Goal: Task Accomplishment & Management: Manage account settings

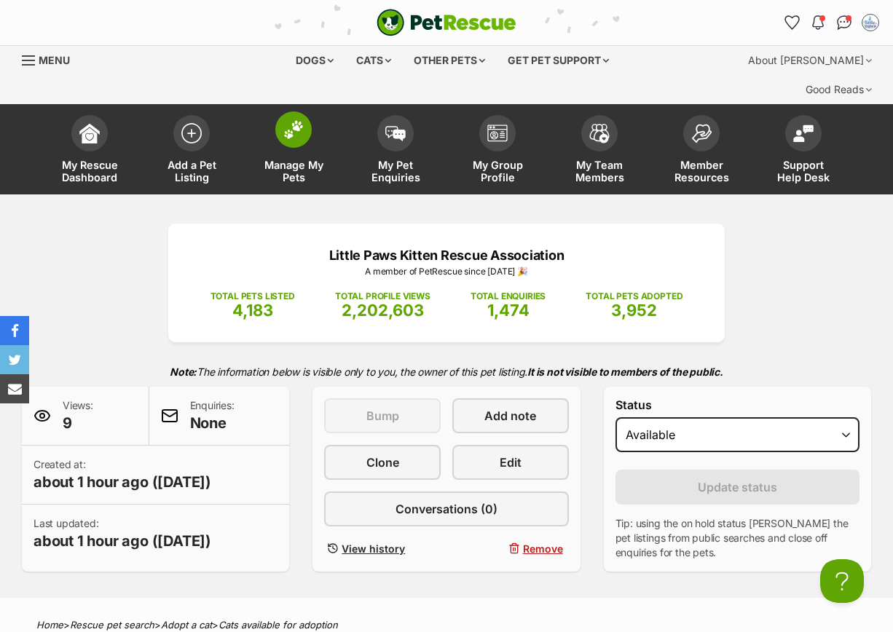
click at [303, 114] on span at bounding box center [293, 129] width 36 height 36
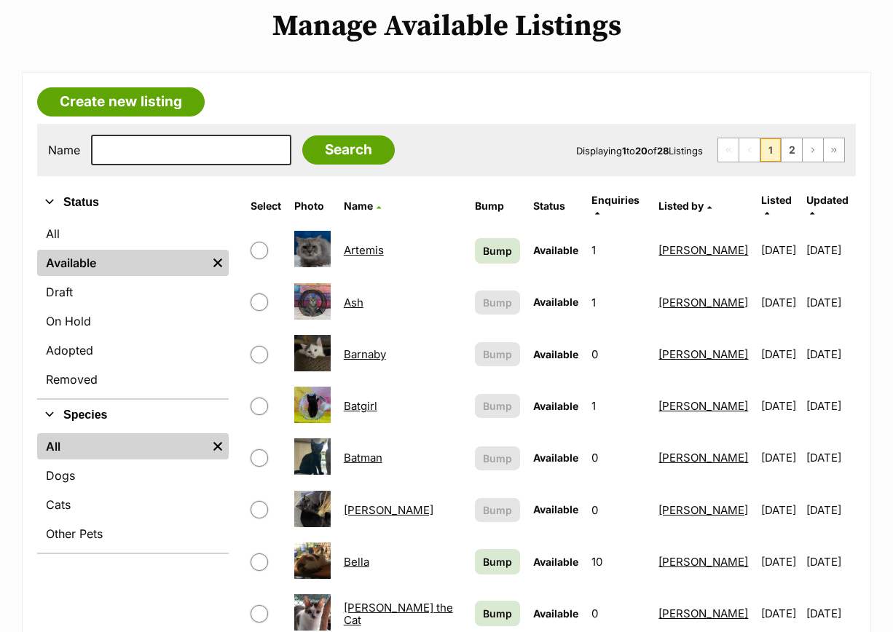
scroll to position [364, 0]
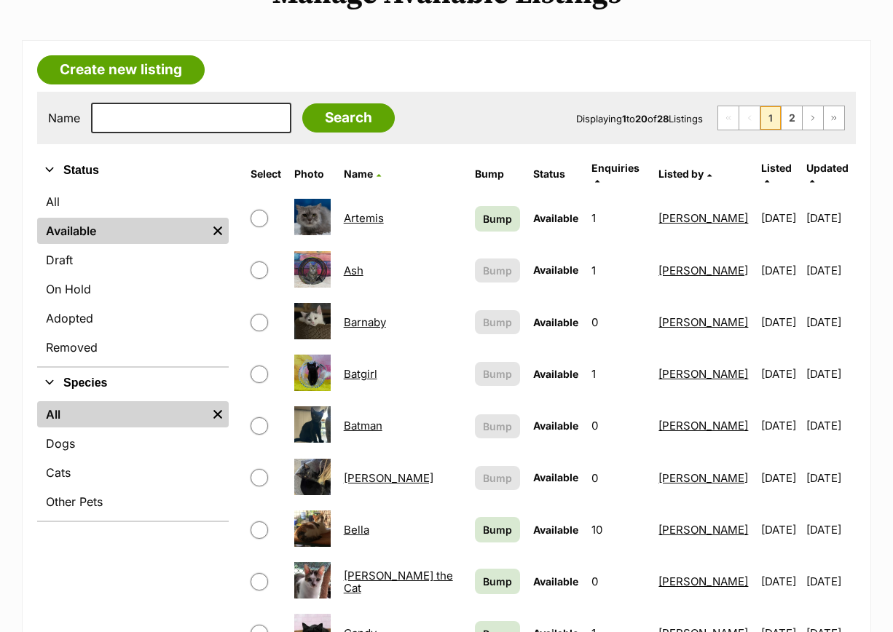
click at [263, 417] on input "checkbox" at bounding box center [259, 425] width 17 height 17
checkbox input "true"
click at [369, 419] on link "Batman" at bounding box center [363, 426] width 39 height 14
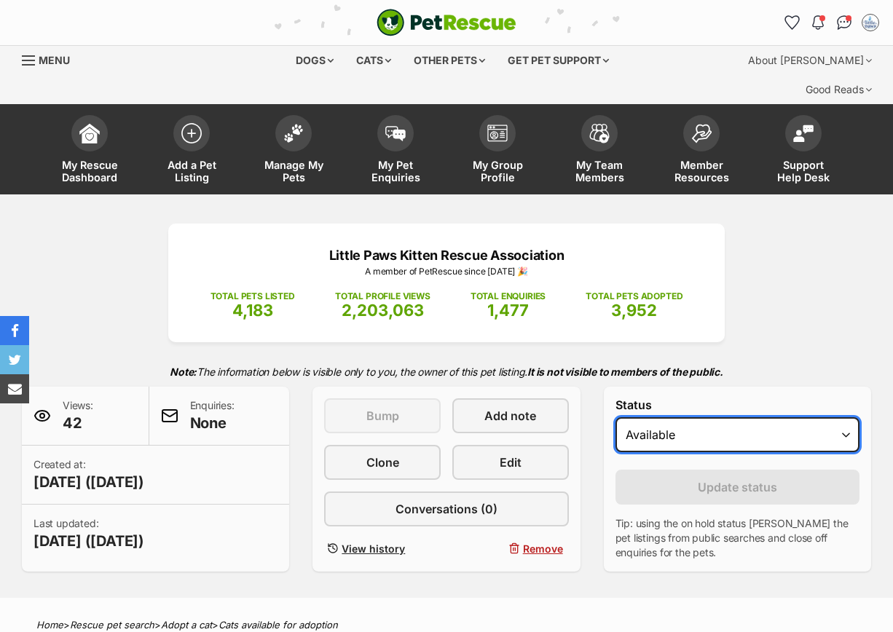
click at [677, 417] on select "Draft Available On hold Adopted" at bounding box center [737, 434] width 244 height 35
select select "rehomed"
click at [615, 417] on select "Draft Available On hold Adopted" at bounding box center [737, 434] width 244 height 35
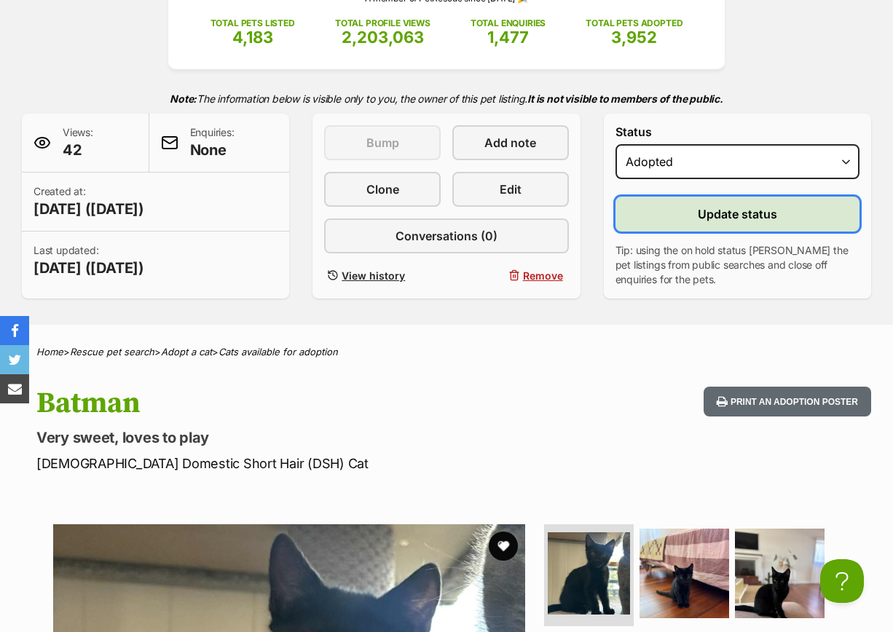
click at [714, 205] on span "Update status" at bounding box center [737, 213] width 79 height 17
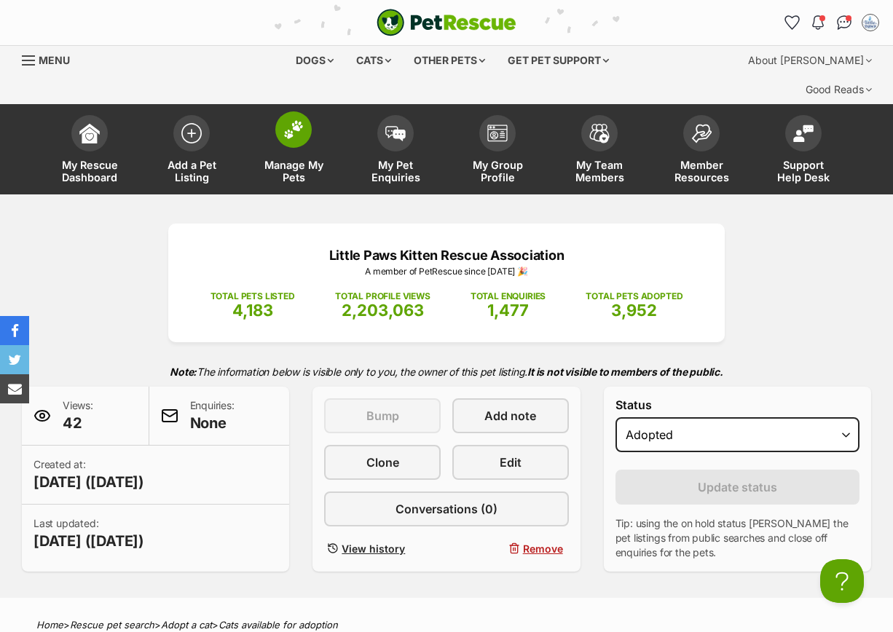
click at [288, 120] on img at bounding box center [293, 129] width 20 height 19
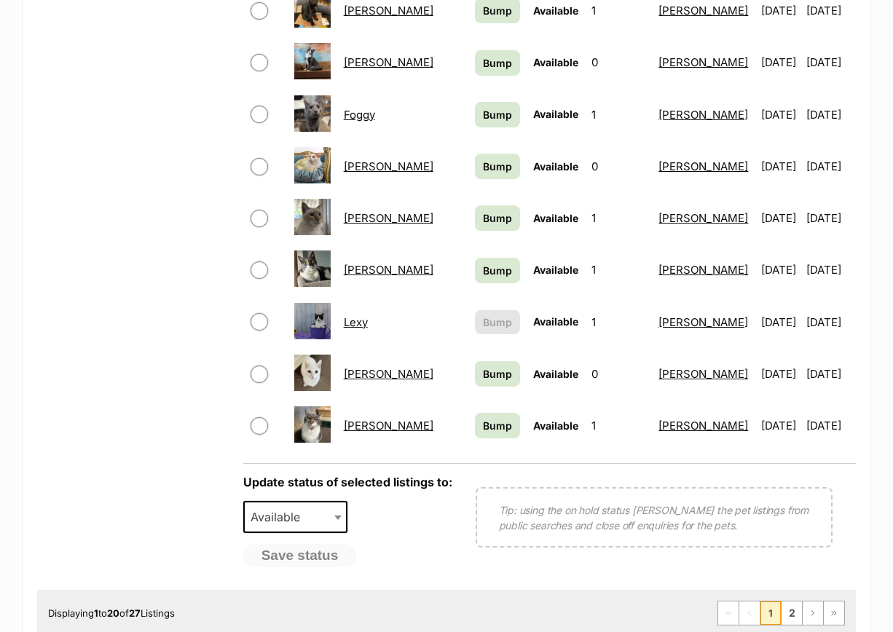
scroll to position [1184, 0]
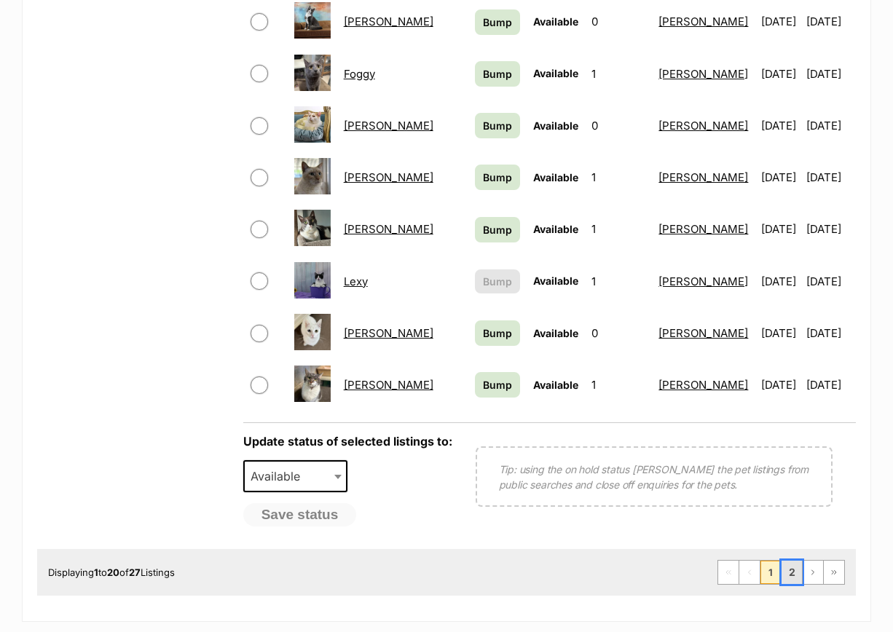
click at [790, 561] on link "2" at bounding box center [792, 572] width 20 height 23
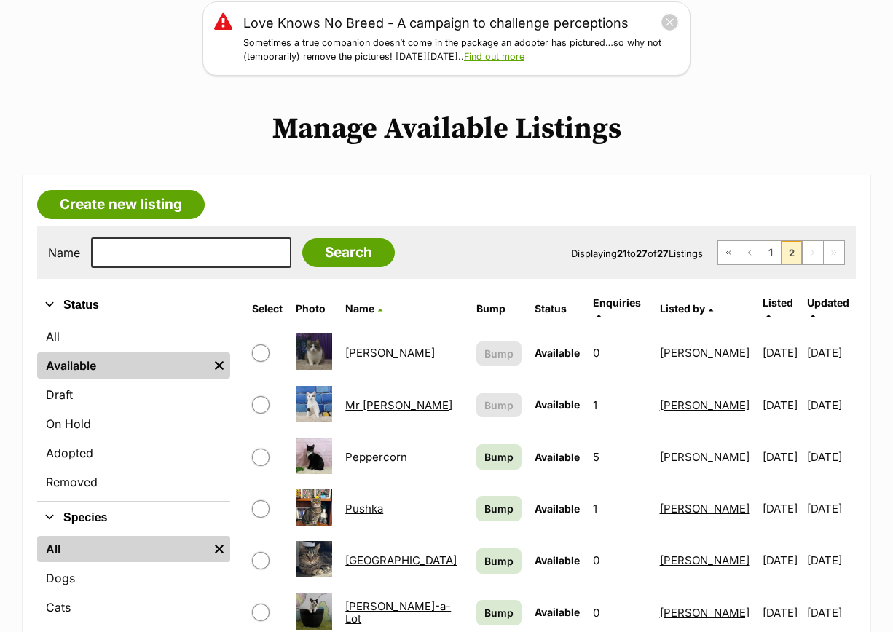
scroll to position [273, 0]
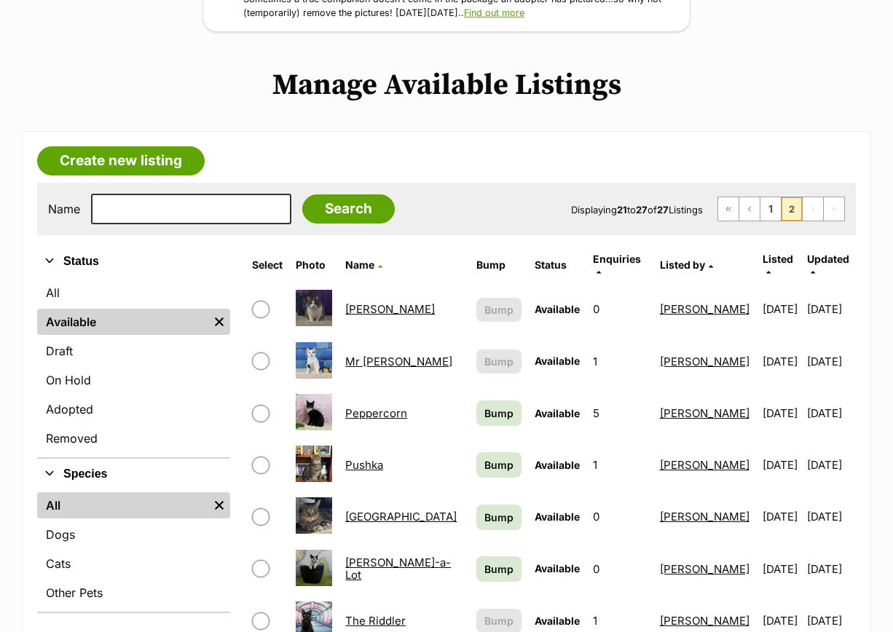
click at [387, 355] on link "Mr [PERSON_NAME]" at bounding box center [398, 362] width 107 height 14
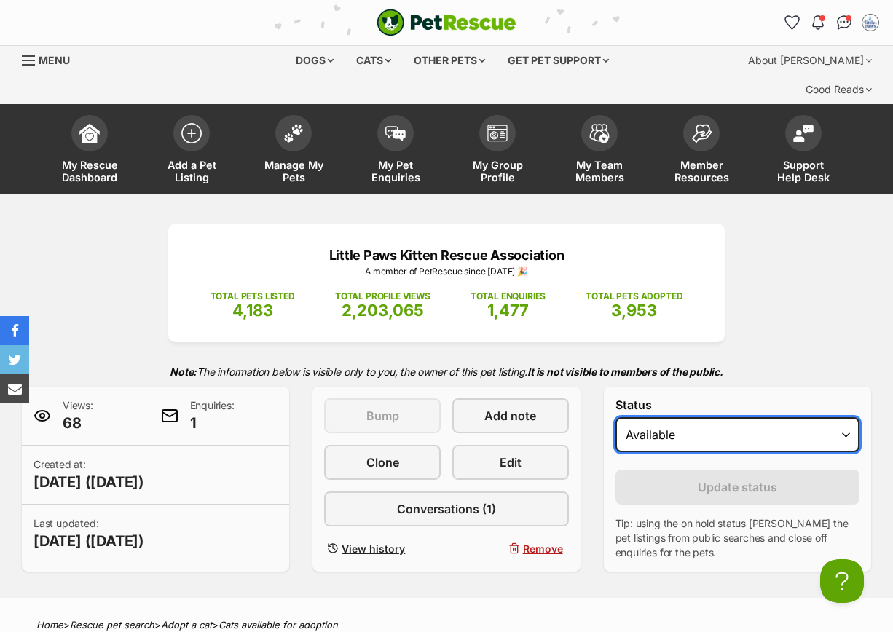
click at [663, 417] on select "Draft - not available as listing has enquires Available On hold Adopted" at bounding box center [737, 434] width 244 height 35
select select "rehomed"
click at [615, 417] on select "Draft - not available as listing has enquires Available On hold Adopted" at bounding box center [737, 434] width 244 height 35
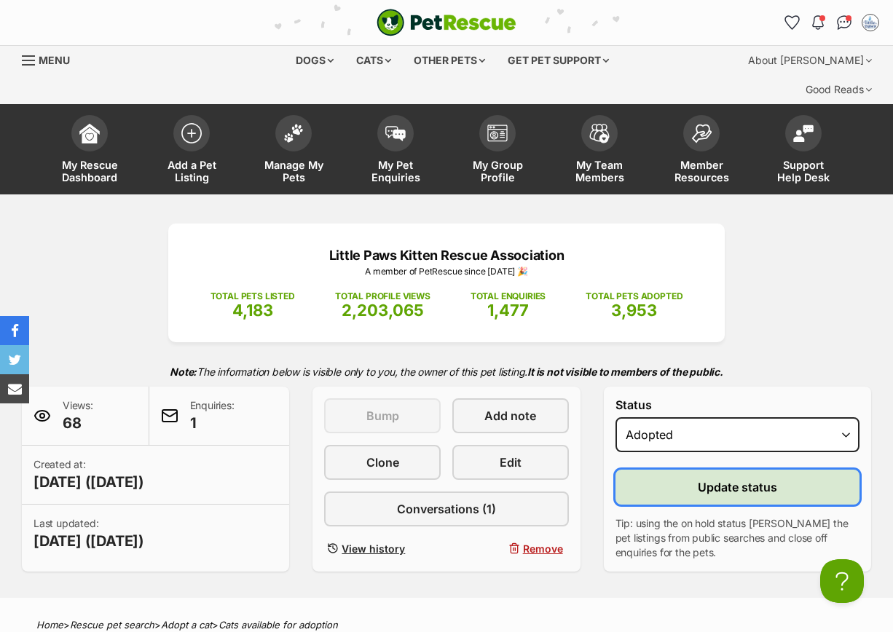
click at [677, 470] on button "Update status" at bounding box center [737, 487] width 244 height 35
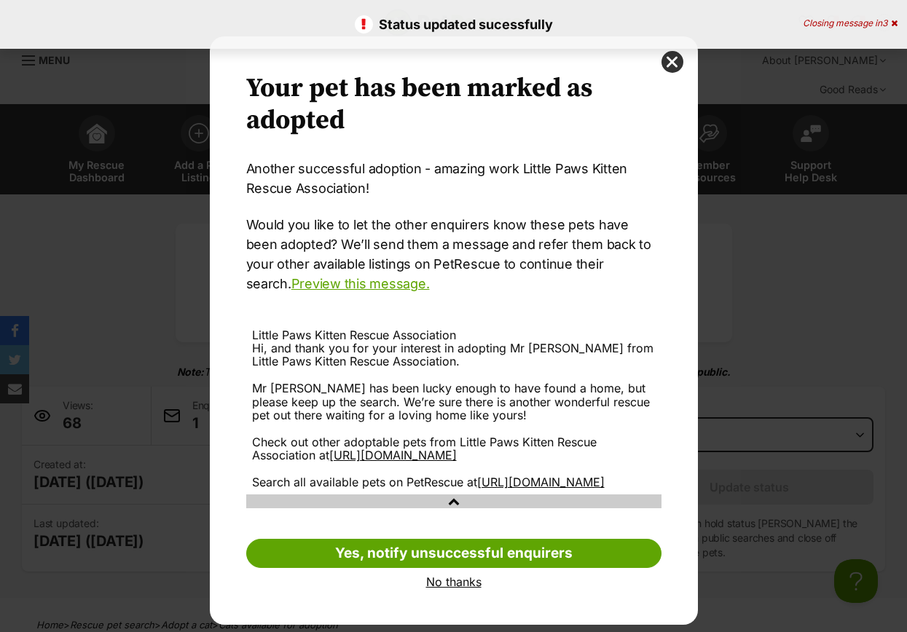
click at [442, 589] on link "No thanks" at bounding box center [453, 581] width 415 height 13
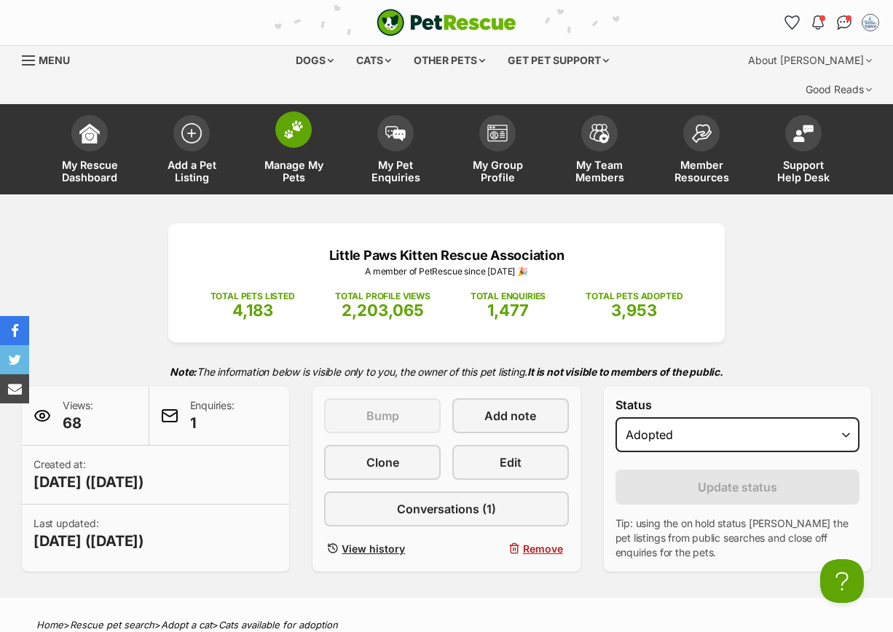
click at [301, 120] on img at bounding box center [293, 129] width 20 height 19
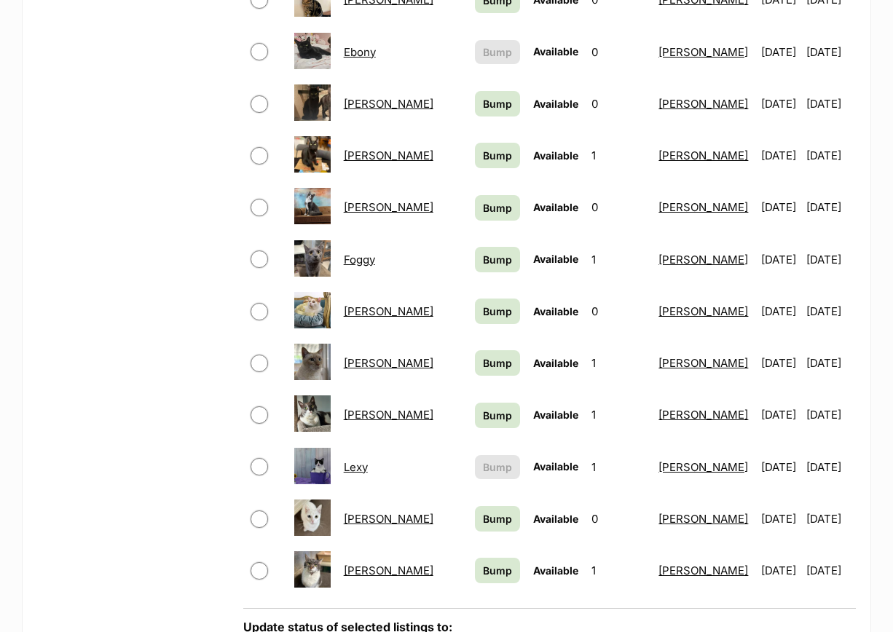
scroll to position [1002, 0]
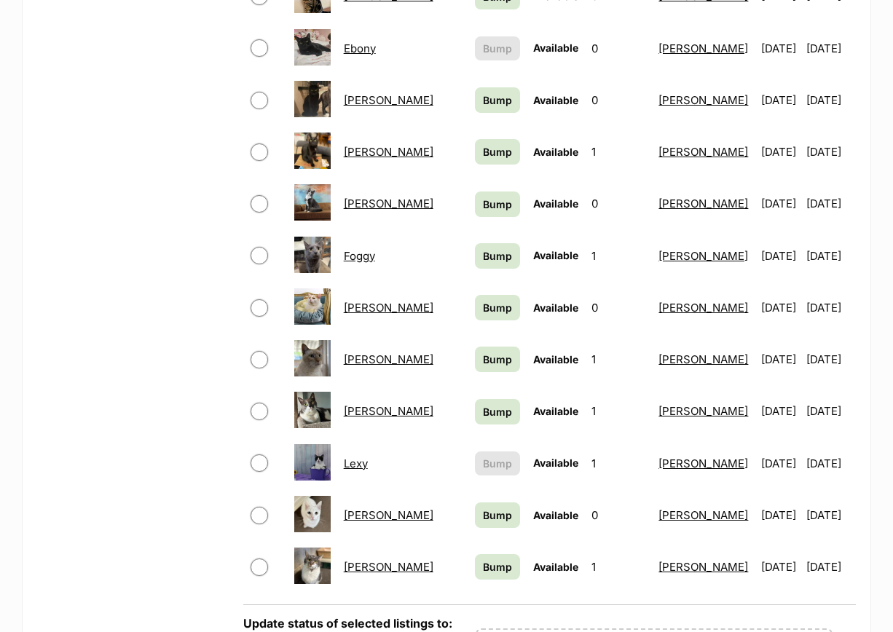
click at [367, 457] on link "Lexy" at bounding box center [356, 464] width 24 height 14
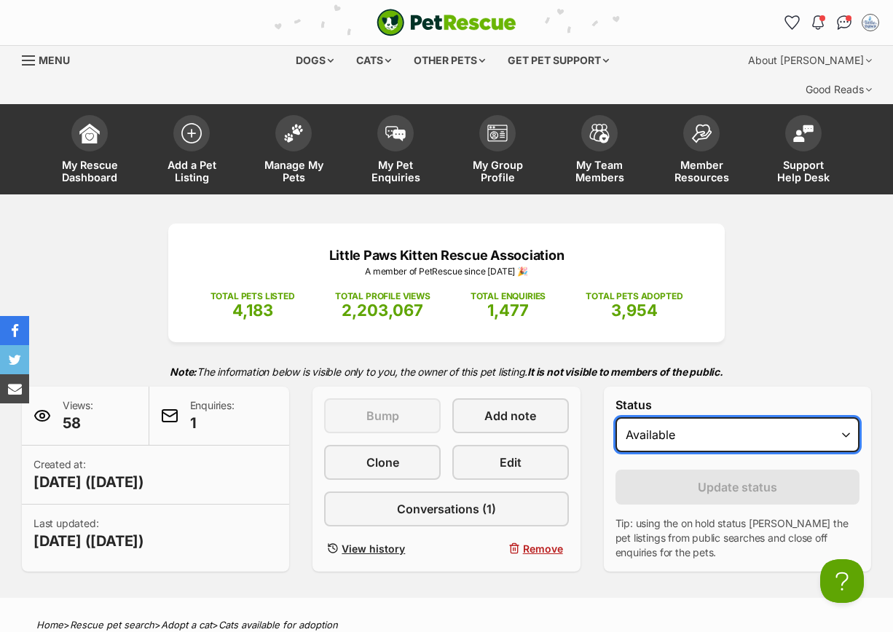
click at [694, 417] on select "Draft - not available as listing has enquires Available On hold Adopted" at bounding box center [737, 434] width 244 height 35
select select "rehomed"
click at [615, 417] on select "Draft - not available as listing has enquires Available On hold Adopted" at bounding box center [737, 434] width 244 height 35
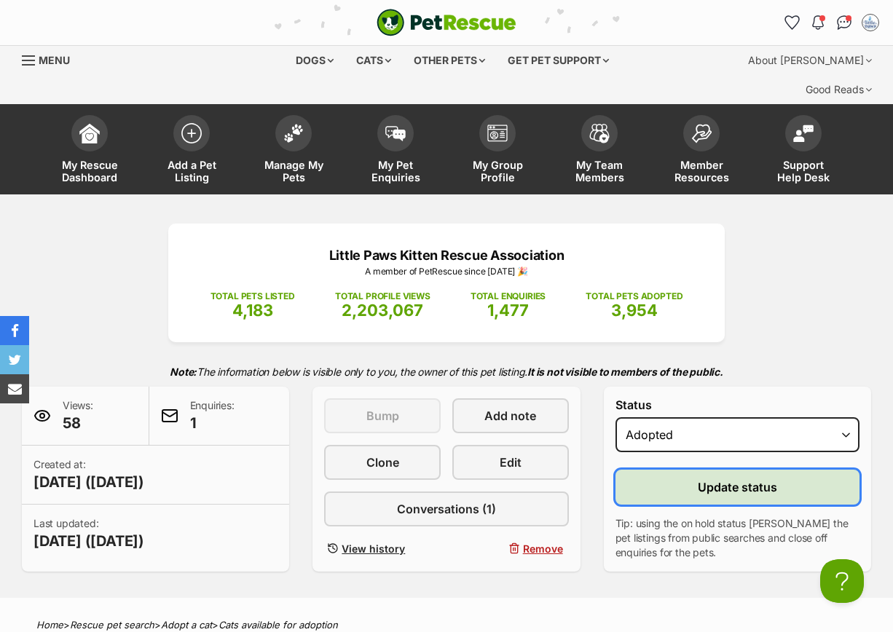
click at [707, 479] on span "Update status" at bounding box center [737, 487] width 79 height 17
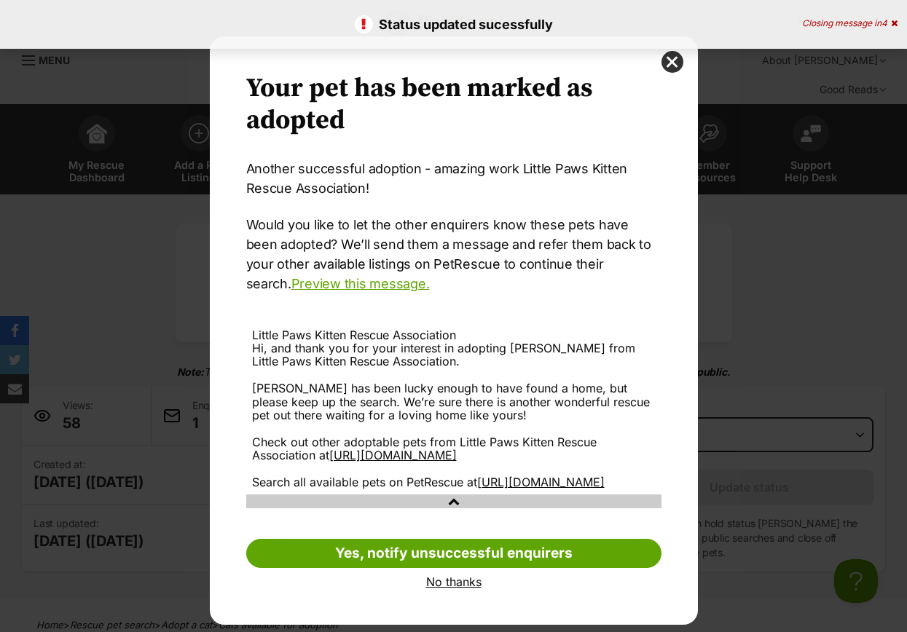
click at [440, 589] on link "No thanks" at bounding box center [453, 581] width 415 height 13
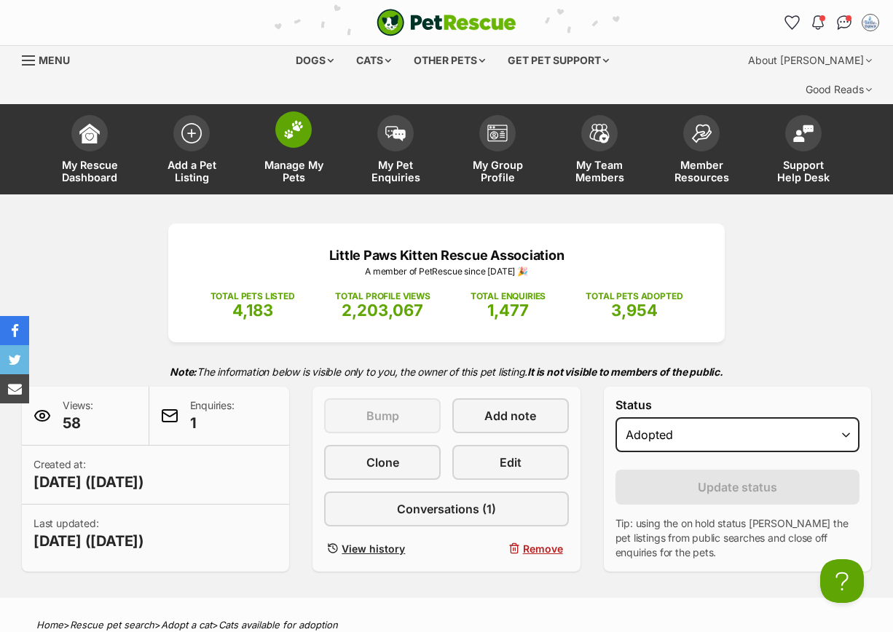
click at [288, 120] on img at bounding box center [293, 129] width 20 height 19
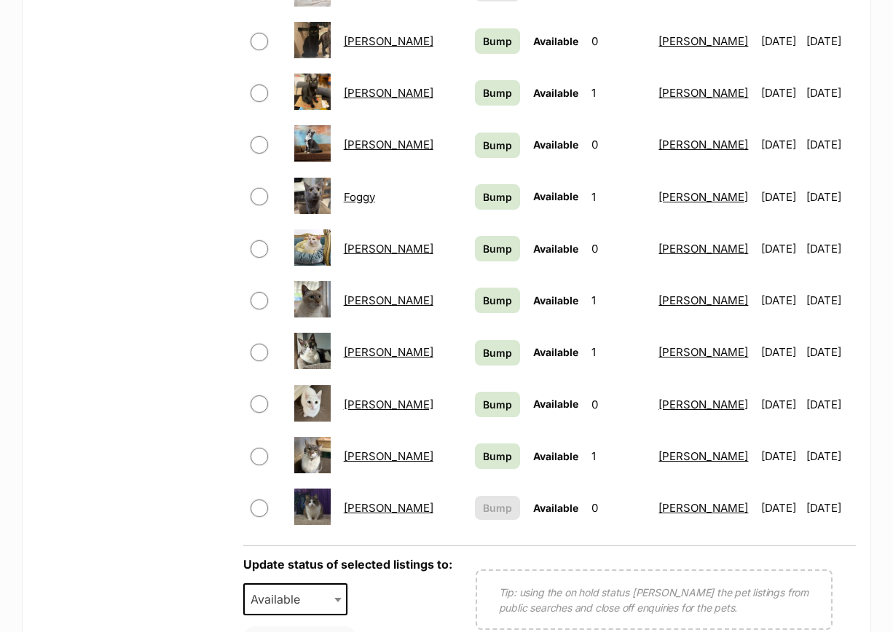
scroll to position [1093, 0]
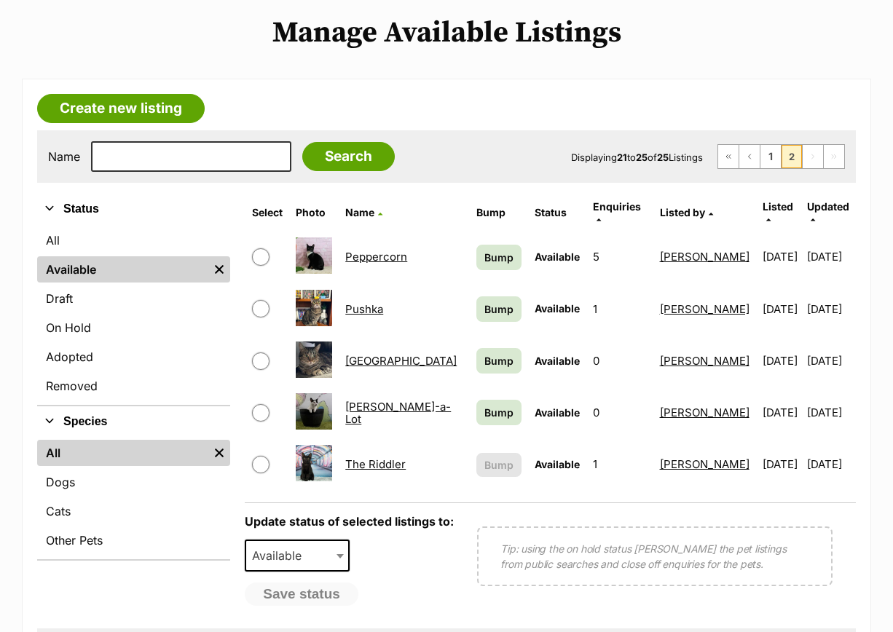
scroll to position [273, 0]
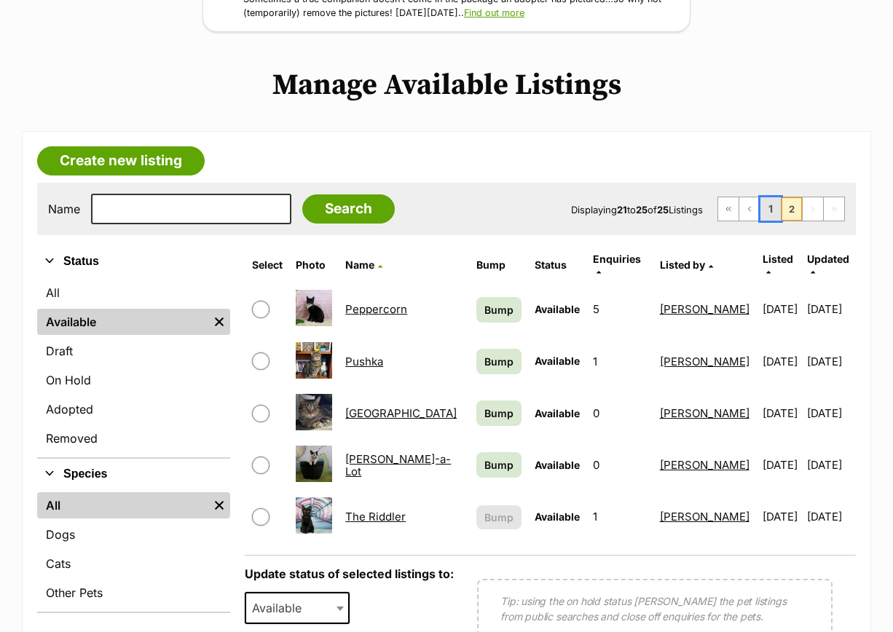
click at [774, 197] on link "1" at bounding box center [770, 208] width 20 height 23
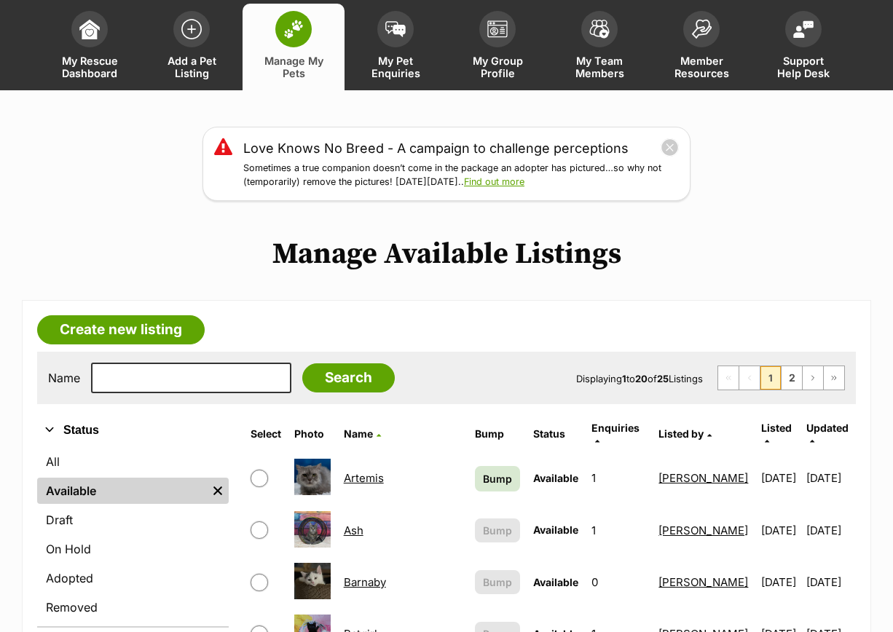
scroll to position [273, 0]
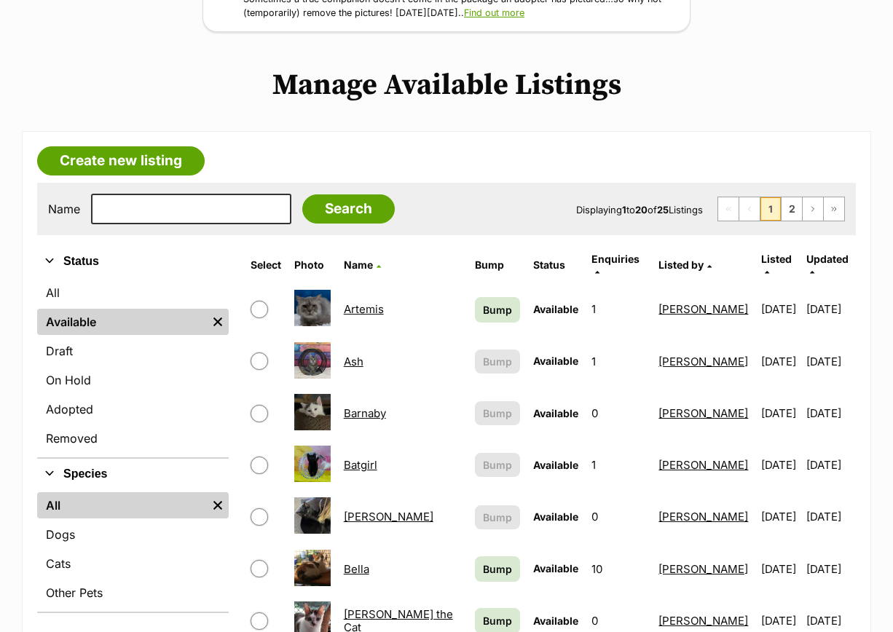
click at [363, 355] on link "Ash" at bounding box center [354, 362] width 20 height 14
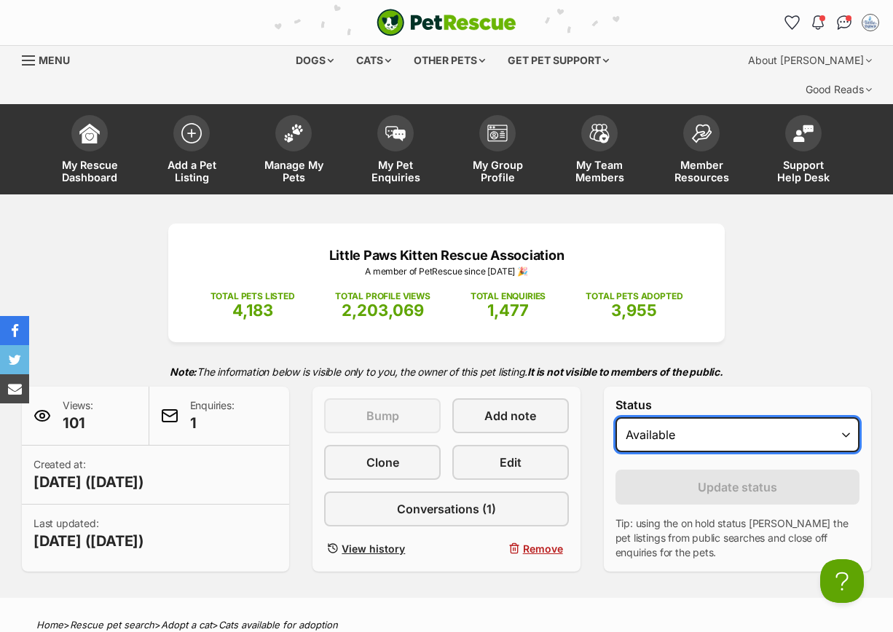
click at [726, 417] on select "Draft - not available as listing has enquires Available On hold Adopted" at bounding box center [737, 434] width 244 height 35
select select "rehomed"
click at [615, 417] on select "Draft - not available as listing has enquires Available On hold Adopted" at bounding box center [737, 434] width 244 height 35
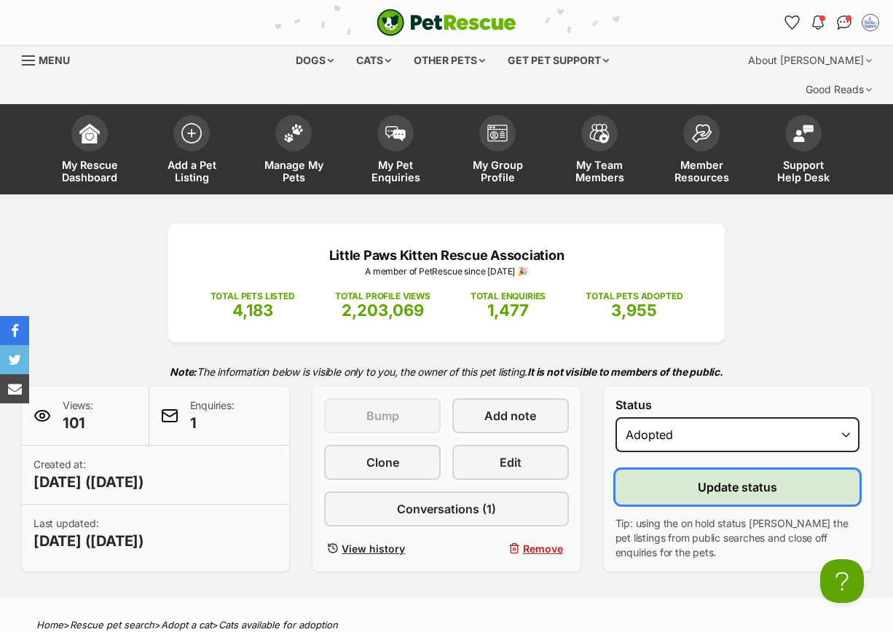
click at [696, 470] on button "Update status" at bounding box center [737, 487] width 244 height 35
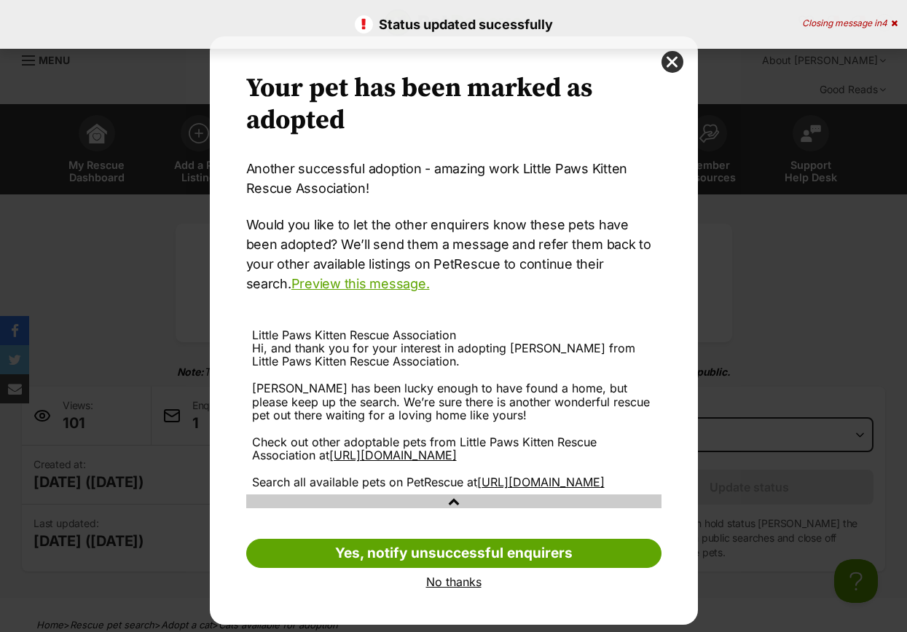
click at [441, 581] on link "No thanks" at bounding box center [453, 581] width 415 height 13
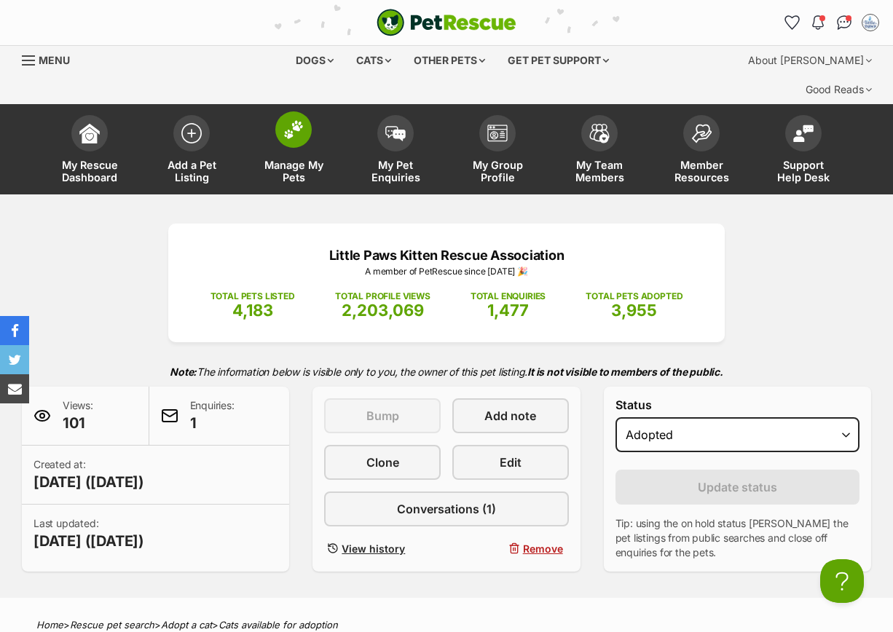
click at [294, 114] on span at bounding box center [293, 129] width 36 height 36
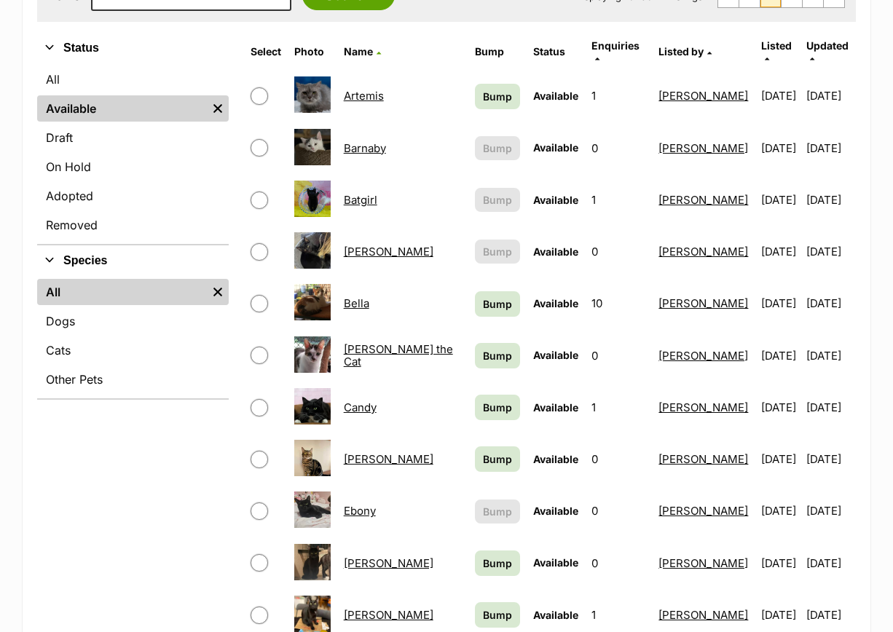
scroll to position [637, 0]
